Goal: Task Accomplishment & Management: Complete application form

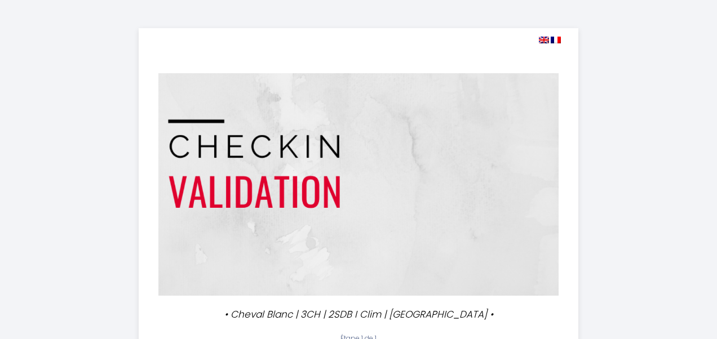
select select
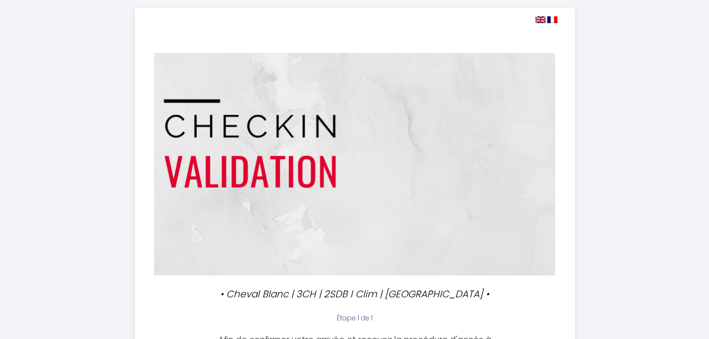
scroll to position [24, 0]
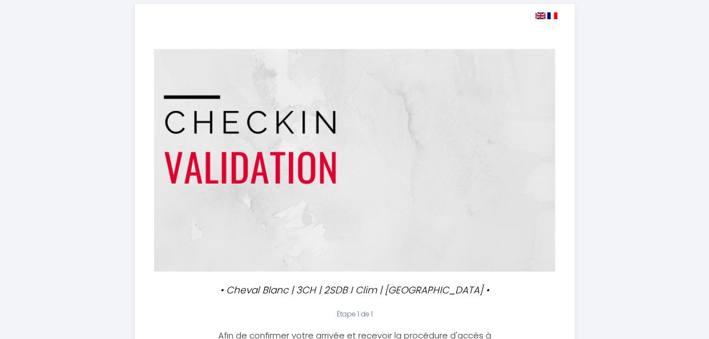
click at [538, 16] on img at bounding box center [540, 15] width 10 height 7
select select
click at [537, 15] on img at bounding box center [540, 15] width 10 height 7
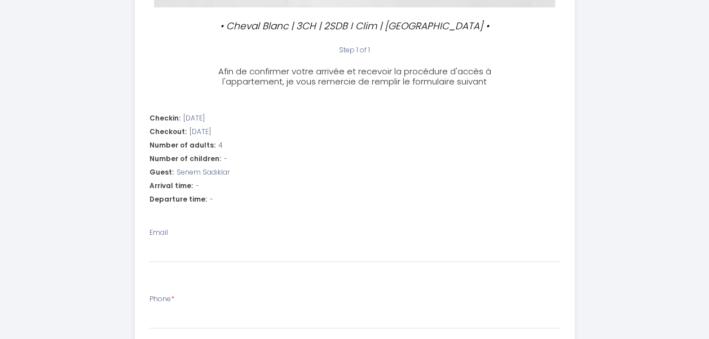
scroll to position [288, 0]
click at [205, 188] on div "Arrival time: -" at bounding box center [354, 187] width 410 height 11
click at [196, 185] on span "-" at bounding box center [197, 187] width 3 height 11
click at [191, 207] on li "Checkin: 2025-09-11 Checkout: 2025-09-14 Number of adults: 4 Number of children…" at bounding box center [354, 162] width 439 height 108
click at [211, 200] on div "Departure time: -" at bounding box center [354, 201] width 410 height 11
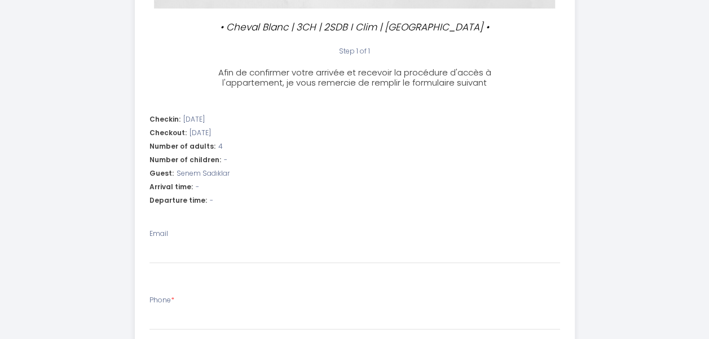
click at [211, 200] on div "Departure time: -" at bounding box center [354, 201] width 410 height 11
click at [210, 200] on span "-" at bounding box center [211, 201] width 3 height 11
click at [210, 197] on span "-" at bounding box center [211, 201] width 3 height 11
click at [210, 202] on span "-" at bounding box center [211, 201] width 3 height 11
click at [210, 201] on span "-" at bounding box center [211, 201] width 3 height 11
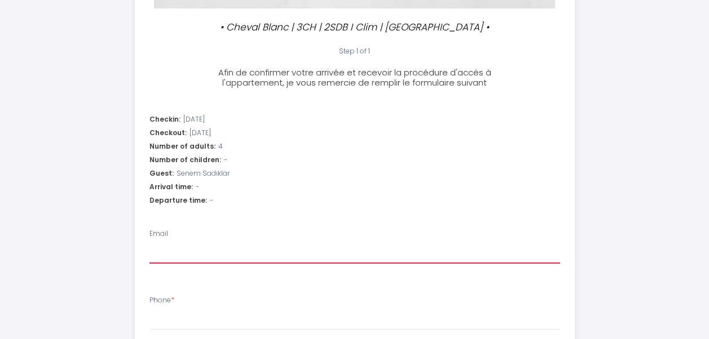
click at [161, 245] on input "Email" at bounding box center [354, 254] width 410 height 20
drag, startPoint x: 161, startPoint y: 245, endPoint x: 201, endPoint y: 292, distance: 62.0
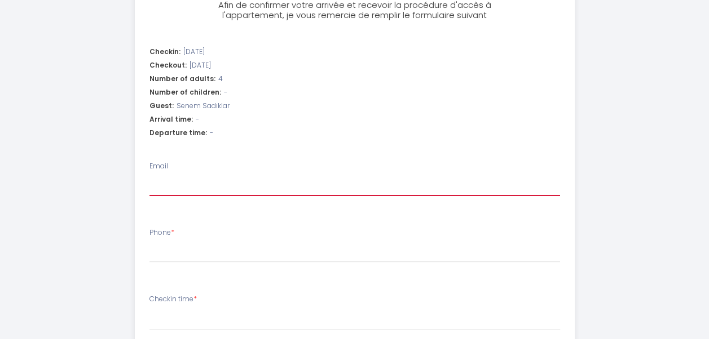
scroll to position [378, 0]
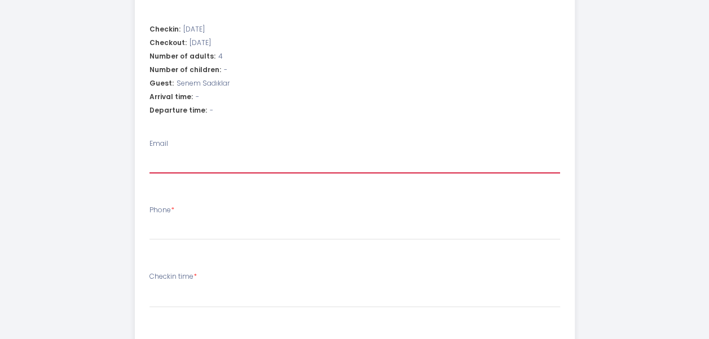
click at [174, 163] on input "Email" at bounding box center [354, 163] width 410 height 20
type input "ssadiklar@ikea.com.tr"
select select
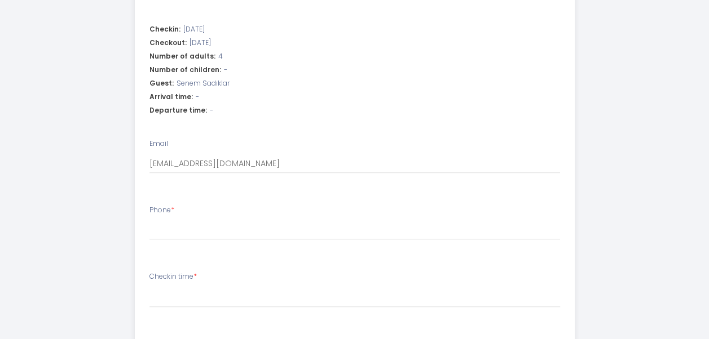
click at [162, 248] on li "Phone *" at bounding box center [354, 228] width 439 height 60
click at [159, 241] on li "Phone *" at bounding box center [354, 228] width 439 height 60
click at [154, 230] on input "Phone *" at bounding box center [354, 230] width 410 height 20
type input "+"
select select
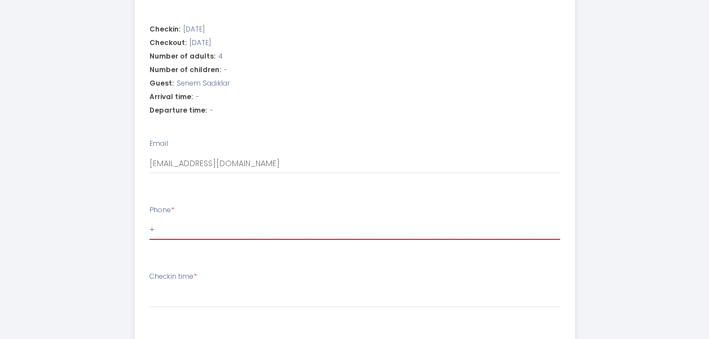
select select
type input "+9"
select select
type input "+90"
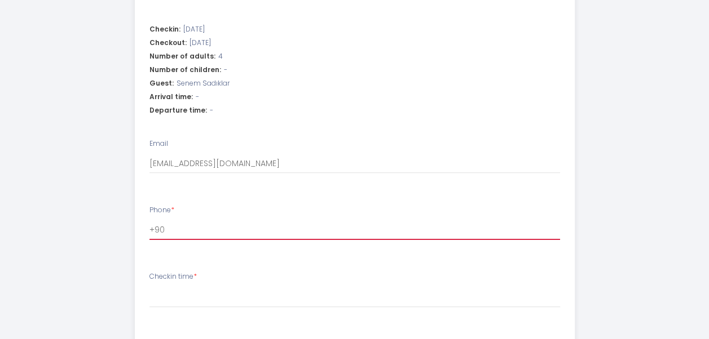
select select
type input "+905"
select select
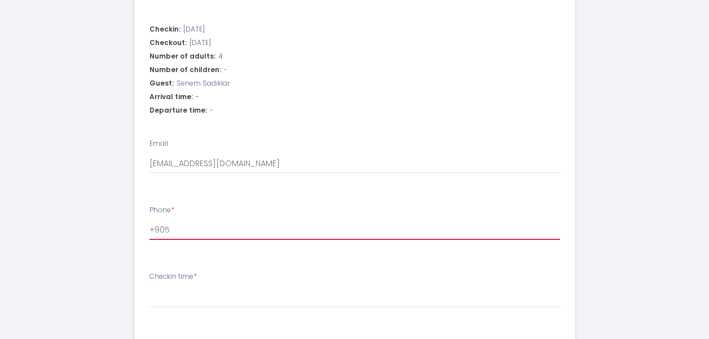
type input "+9053"
select select
type input "+90530"
select select
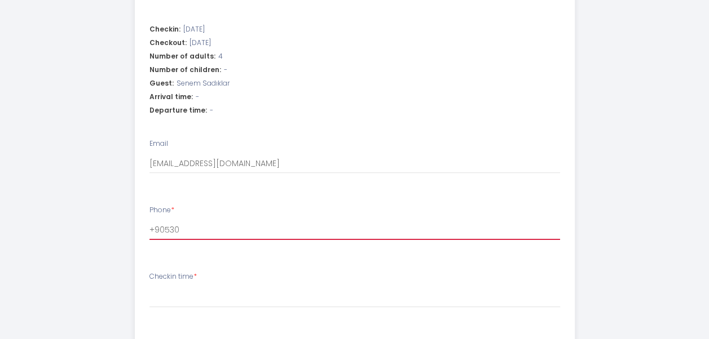
select select
type input "+905302"
select select
type input "+9053020"
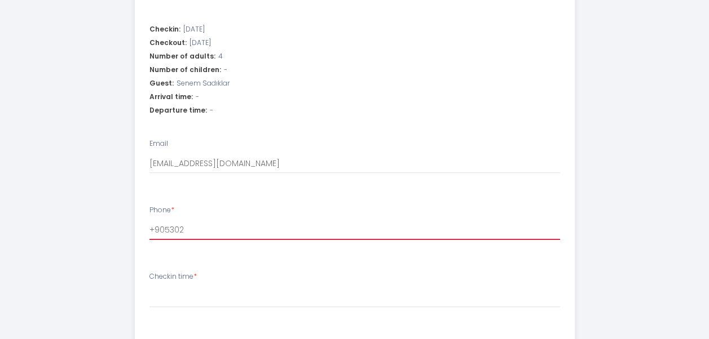
select select
type input "+90530200"
select select
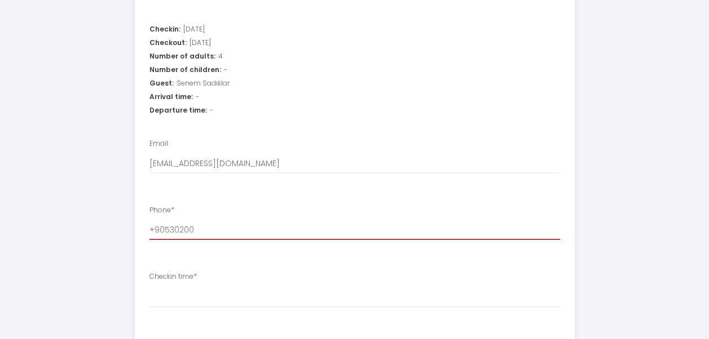
type input "+905302001"
select select
type input "+9053020015"
select select
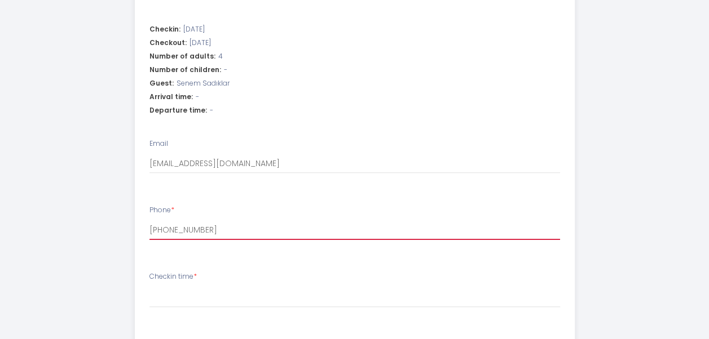
select select
type input "+90530200159"
select select
type input "+905302001593"
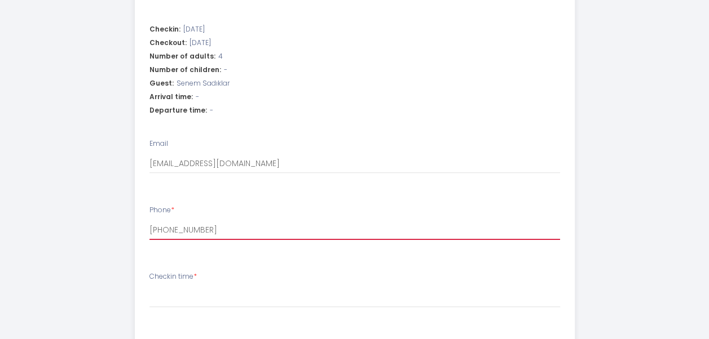
select select
type input "+905302001593"
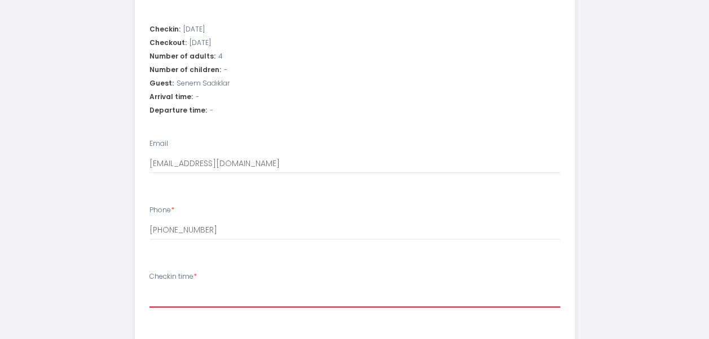
click at [176, 298] on select "16:00 16:30 17:00 17:30 18:00 18:30 19:00 19:30 20:00 20:30 21:00 21:30 22:00 2…" at bounding box center [354, 296] width 410 height 21
click at [599, 86] on div "• Cheval Blanc | 3CH | 2SDB I Clim | Louvre • Step 1 of 1 Afin de confirmer vot…" at bounding box center [355, 104] width 660 height 965
click at [258, 289] on select "16:00 16:30 17:00 17:30 18:00 18:30 19:00 19:30 20:00 20:30 21:00 21:30 22:00 2…" at bounding box center [354, 296] width 410 height 21
click at [677, 88] on div "• Cheval Blanc | 3CH | 2SDB I Clim | Louvre • Step 1 of 1 Afin de confirmer vot…" at bounding box center [355, 104] width 660 height 965
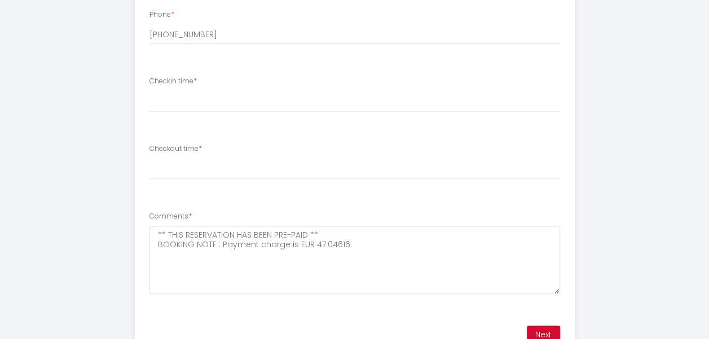
scroll to position [576, 0]
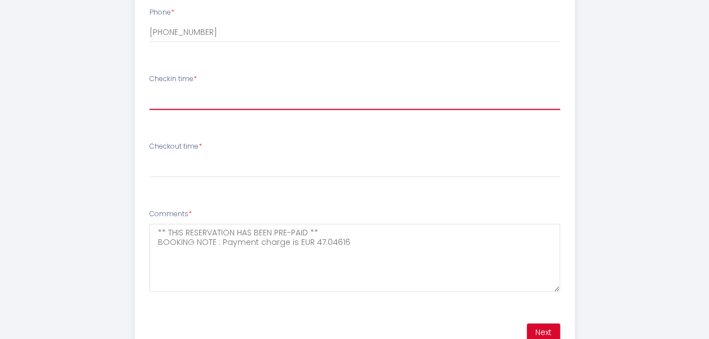
click at [192, 100] on select "16:00 16:30 17:00 17:30 18:00 18:30 19:00 19:30 20:00 20:30 21:00 21:30 22:00 2…" at bounding box center [354, 99] width 410 height 21
click at [209, 92] on select "16:00 16:30 17:00 17:30 18:00 18:30 19:00 19:30 20:00 20:30 21:00 21:30 22:00 2…" at bounding box center [354, 99] width 410 height 21
select select "16:30"
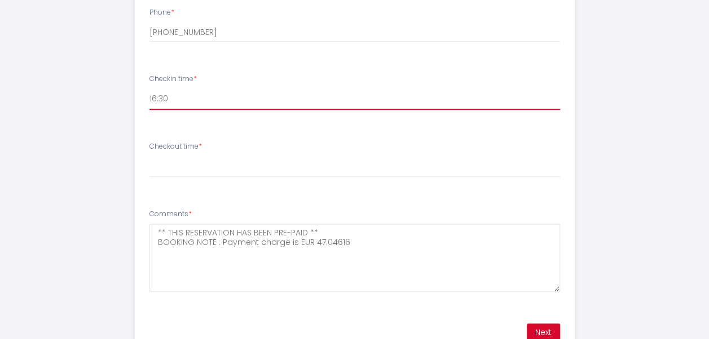
select select
click at [195, 99] on select "16:00 16:30 17:00 17:30 18:00 18:30 19:00 19:30 20:00 20:30 21:00 21:30 22:00 2…" at bounding box center [354, 99] width 410 height 21
select select "16:00"
click at [149, 89] on select "16:00 16:30 17:00 17:30 18:00 18:30 19:00 19:30 20:00 20:30 21:00 21:30 22:00 2…" at bounding box center [354, 99] width 410 height 21
click at [170, 97] on select "16:00 16:30 17:00 17:30 18:00 18:30 19:00 19:30 20:00 20:30 21:00 21:30 22:00 2…" at bounding box center [354, 99] width 410 height 21
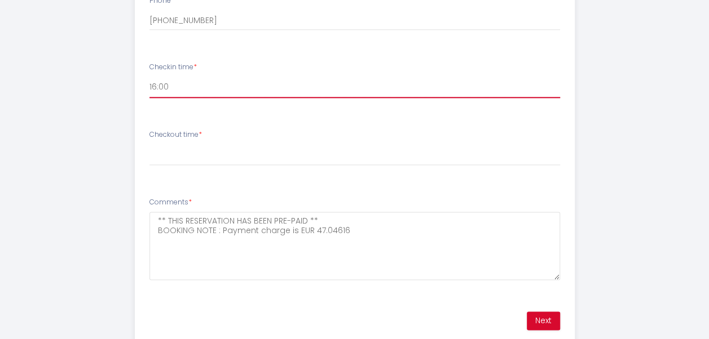
scroll to position [589, 0]
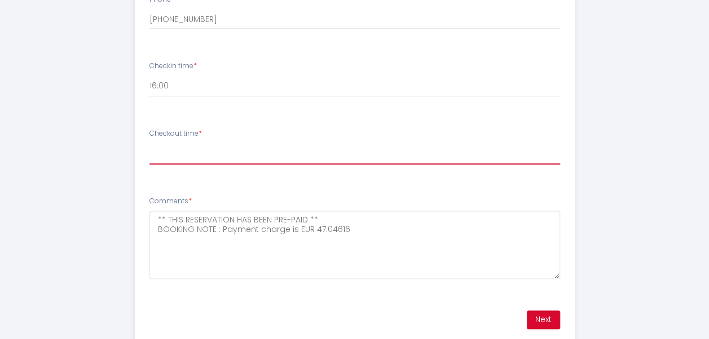
click at [188, 151] on select "00:00 00:30 01:00 01:30 02:00 02:30 03:00 03:30 04:00 04:30 05:00 05:30 06:00 0…" at bounding box center [354, 153] width 410 height 21
select select "11:00"
click at [149, 143] on select "00:00 00:30 01:00 01:30 02:00 02:30 03:00 03:30 04:00 04:30 05:00 05:30 06:00 0…" at bounding box center [354, 153] width 410 height 21
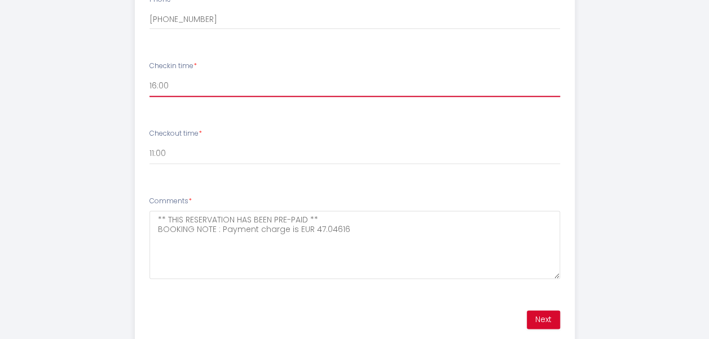
click at [165, 89] on select "16:00 16:30 17:00 17:30 18:00 18:30 19:00 19:30 20:00 20:30 21:00 21:30 22:00 2…" at bounding box center [354, 86] width 410 height 21
click at [149, 76] on select "16:00 16:30 17:00 17:30 18:00 18:30 19:00 19:30 20:00 20:30 21:00 21:30 22:00 2…" at bounding box center [354, 86] width 410 height 21
click at [178, 88] on select "16:00 16:30 17:00 17:30 18:00 18:30 19:00 19:30 20:00 20:30 21:00 21:30 22:00 2…" at bounding box center [354, 86] width 410 height 21
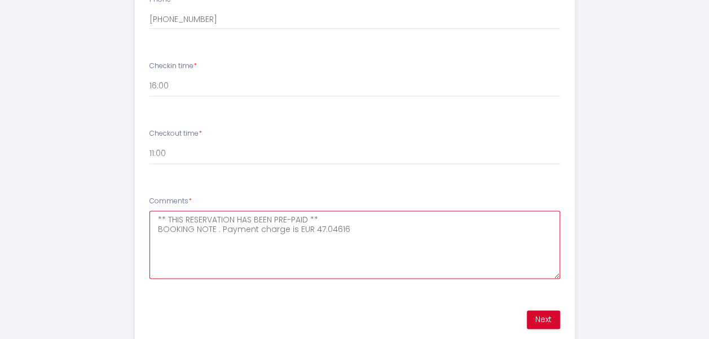
click at [167, 248] on textarea "** THIS RESERVATION HAS BEEN PRE-PAID ** BOOKING NOTE : Payment charge is EUR 4…" at bounding box center [354, 245] width 410 height 68
click at [362, 231] on textarea "** THIS RESERVATION HAS BEEN PRE-PAID ** BOOKING NOTE : Payment charge is EUR 4…" at bounding box center [354, 245] width 410 height 68
click at [156, 250] on textarea "** THIS RESERVATION HAS BEEN PRE-PAID ** BOOKING NOTE : Payment charge is EUR 4…" at bounding box center [354, 245] width 410 height 68
click at [363, 250] on textarea "** THIS RESERVATION HAS BEEN PRE-PAID ** BOOKING NOTE : Payment charge is EUR 4…" at bounding box center [354, 245] width 410 height 68
type textarea "** THIS RESERVATION HAS BEEN PRE-PAID ** BOOKING NOTE : Payment charge is EUR 4…"
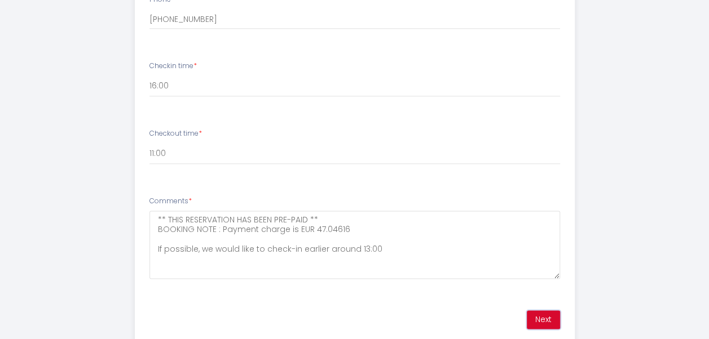
click at [544, 318] on button "Next" at bounding box center [543, 320] width 33 height 19
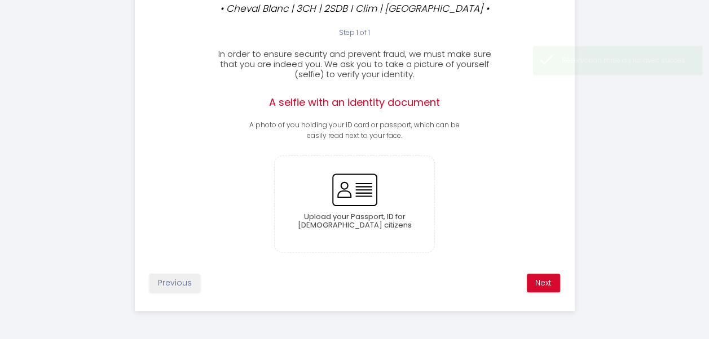
scroll to position [270, 0]
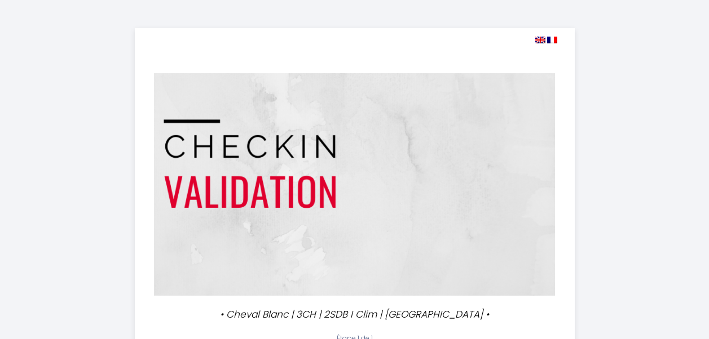
select select
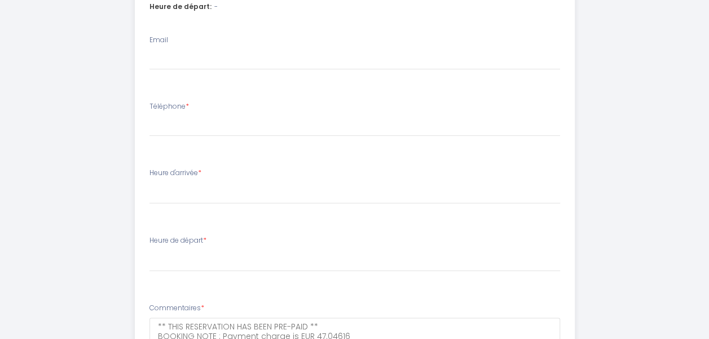
scroll to position [270, 0]
